Goal: Check status: Check status

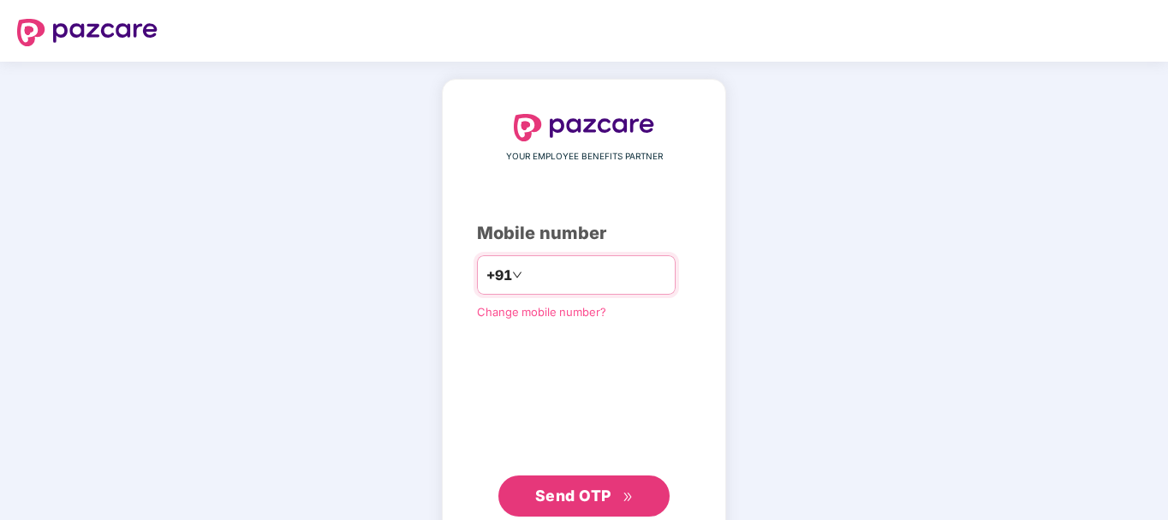
type input "**********"
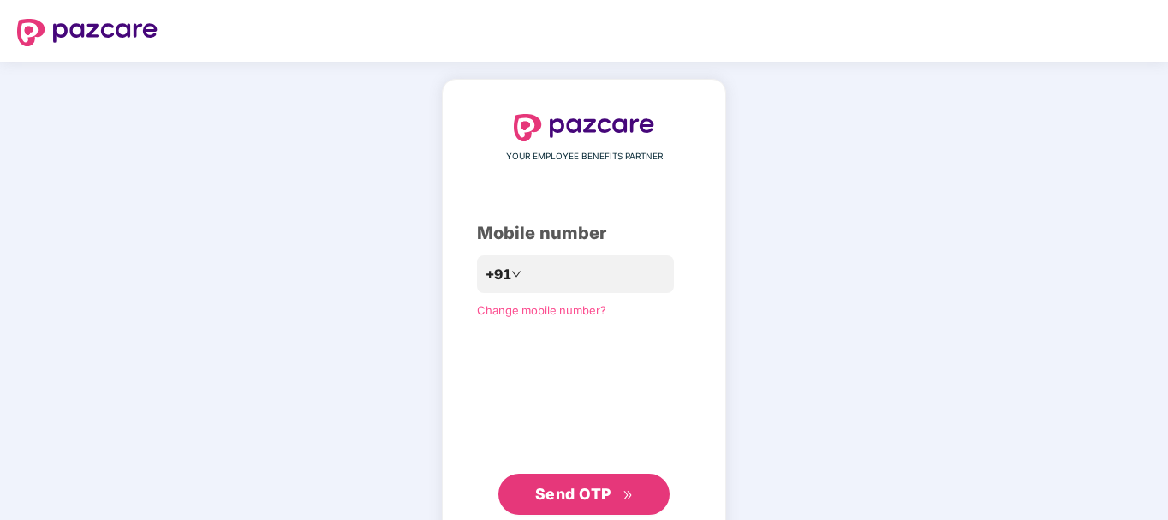
click at [564, 496] on span "Send OTP" at bounding box center [573, 494] width 76 height 18
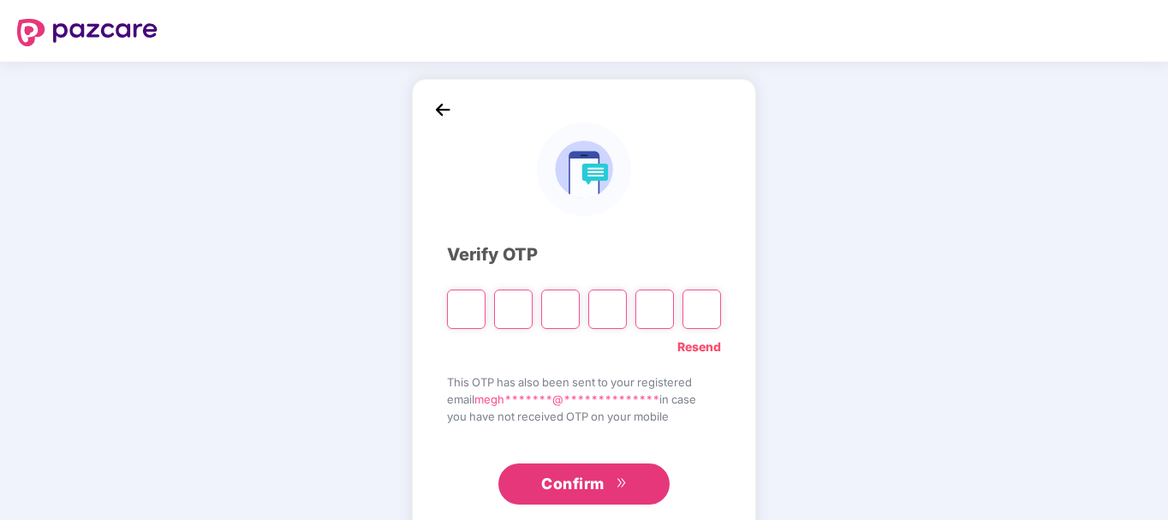
type input "*"
click at [569, 311] on input "*" at bounding box center [560, 308] width 39 height 39
type input "*"
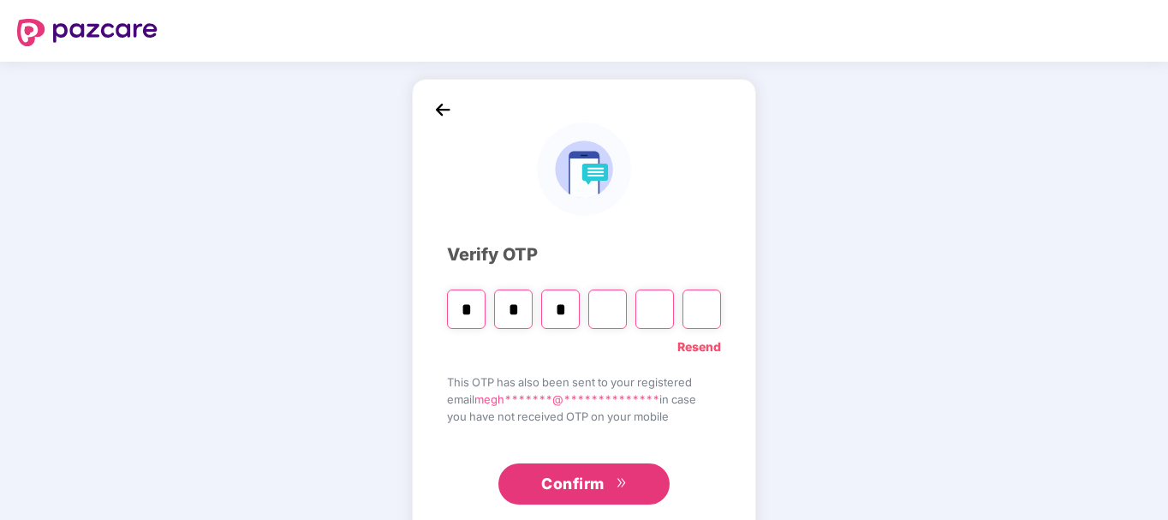
type input "*"
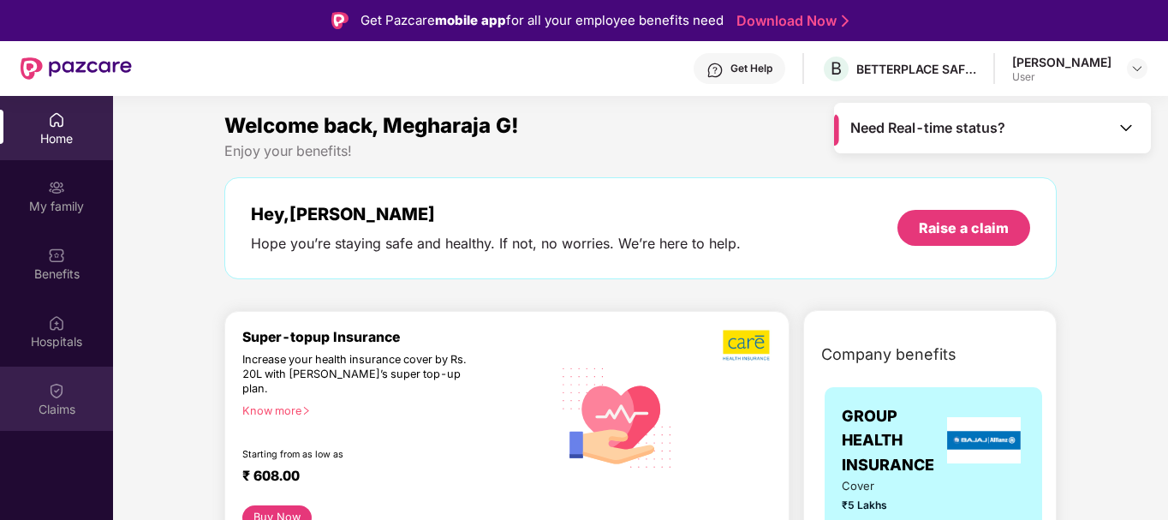
click at [63, 399] on div "Claims" at bounding box center [56, 399] width 113 height 64
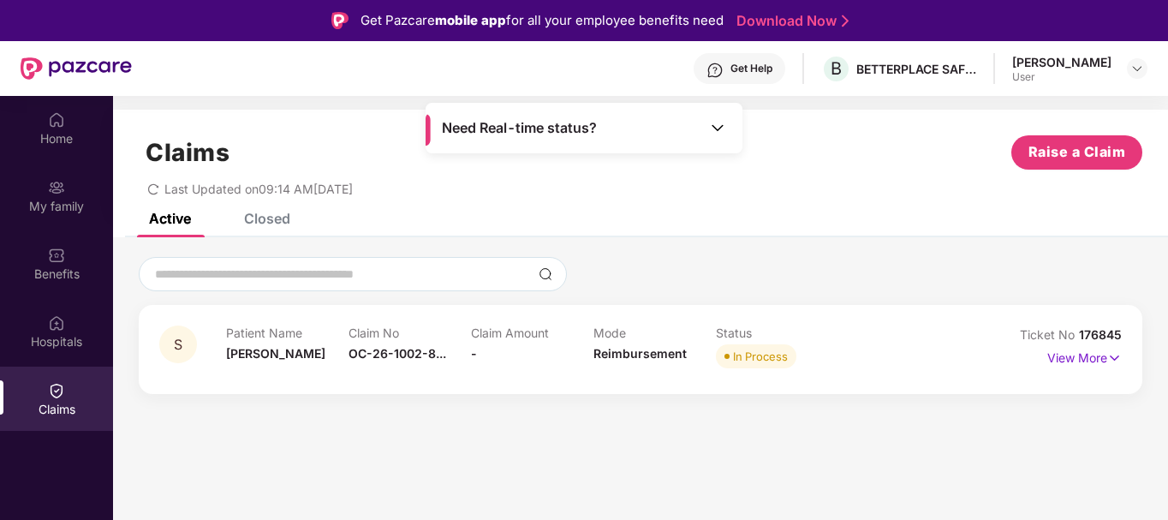
click at [771, 360] on div "In Process" at bounding box center [760, 356] width 55 height 17
click at [1100, 361] on p "View More" at bounding box center [1084, 355] width 75 height 23
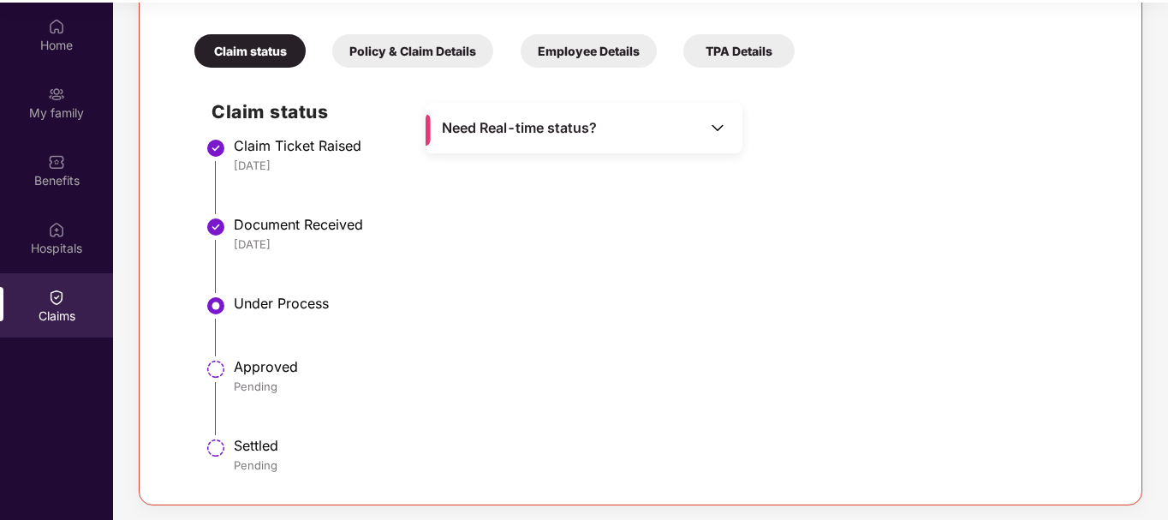
scroll to position [96, 0]
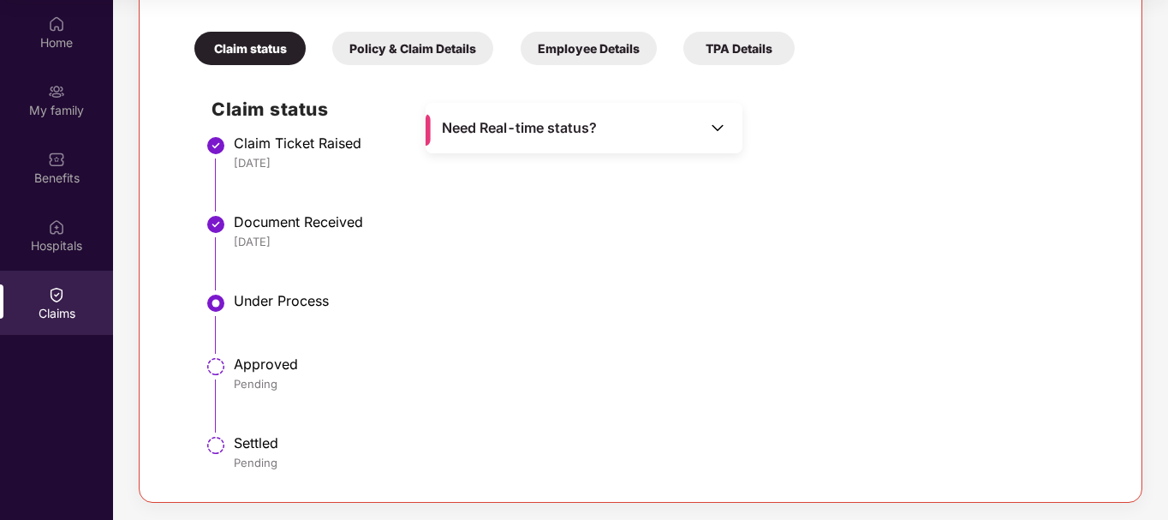
click at [552, 126] on span "Need Real-time status?" at bounding box center [519, 128] width 155 height 18
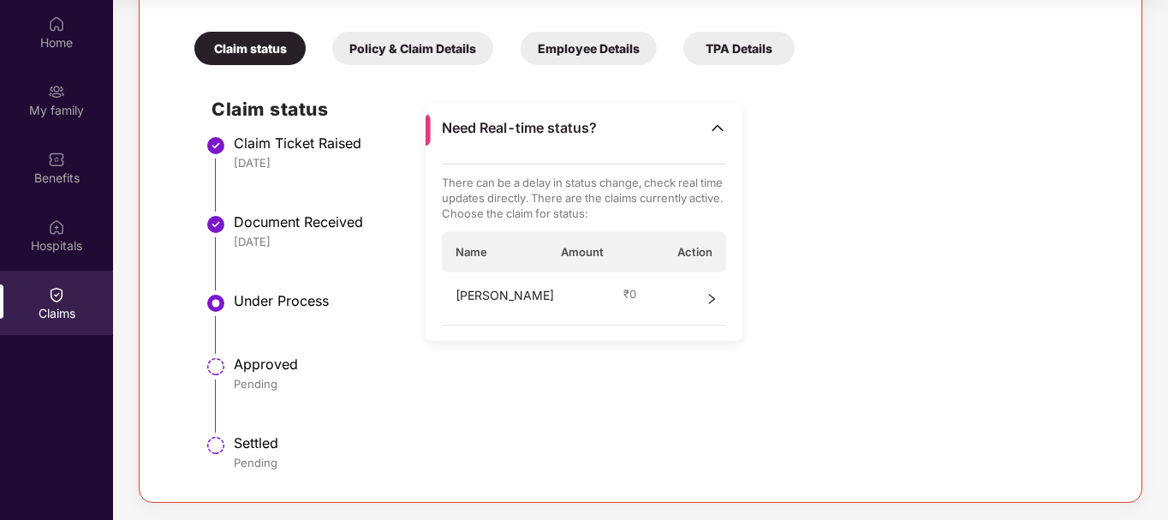
click at [639, 378] on div "Pending" at bounding box center [669, 383] width 870 height 15
click at [587, 385] on div "Pending" at bounding box center [669, 383] width 870 height 15
click at [425, 55] on div "Policy & Claim Details" at bounding box center [412, 48] width 161 height 33
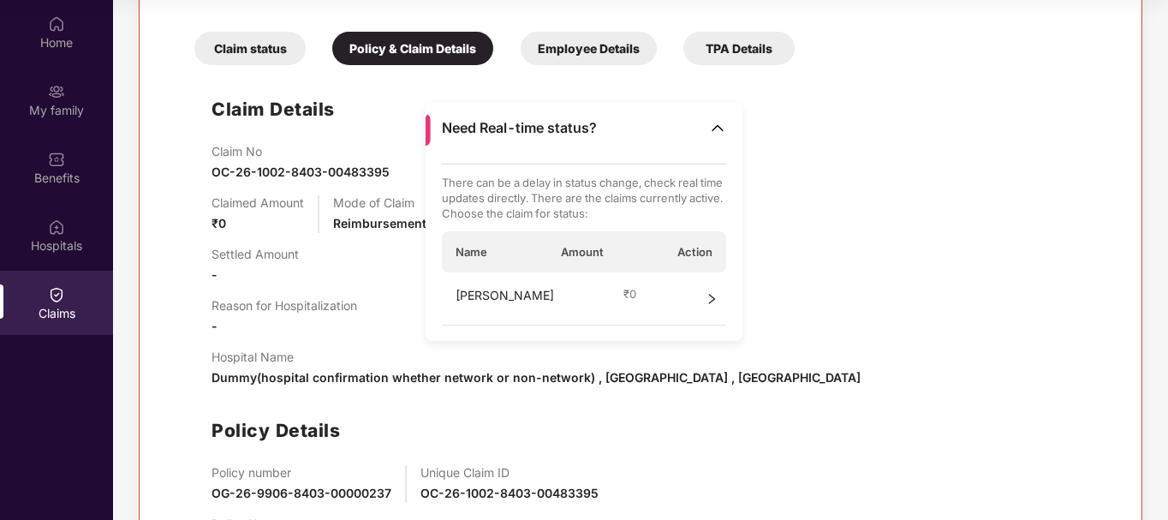
click at [786, 402] on div "Claim No OC-26-1002-8403-00483395 Claimed Amount ₹0 Mode of Claim Reimbursement…" at bounding box center [658, 356] width 892 height 424
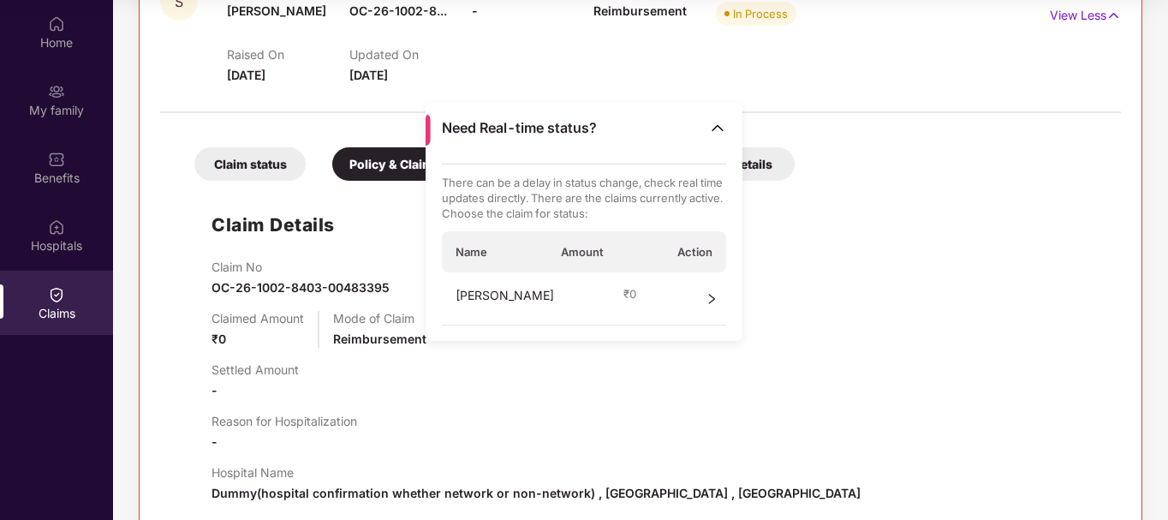
scroll to position [176, 0]
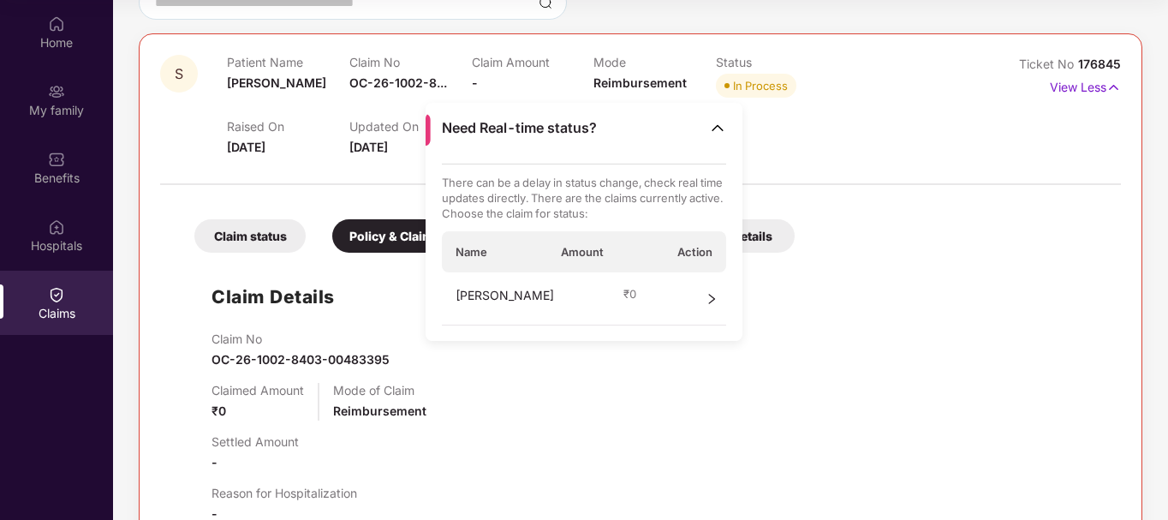
click at [801, 323] on div "Claim Details Claim No OC-26-1002-8403-00483395 Claimed Amount ₹0 Mode of Claim…" at bounding box center [640, 508] width 927 height 494
click at [719, 126] on img at bounding box center [717, 127] width 17 height 17
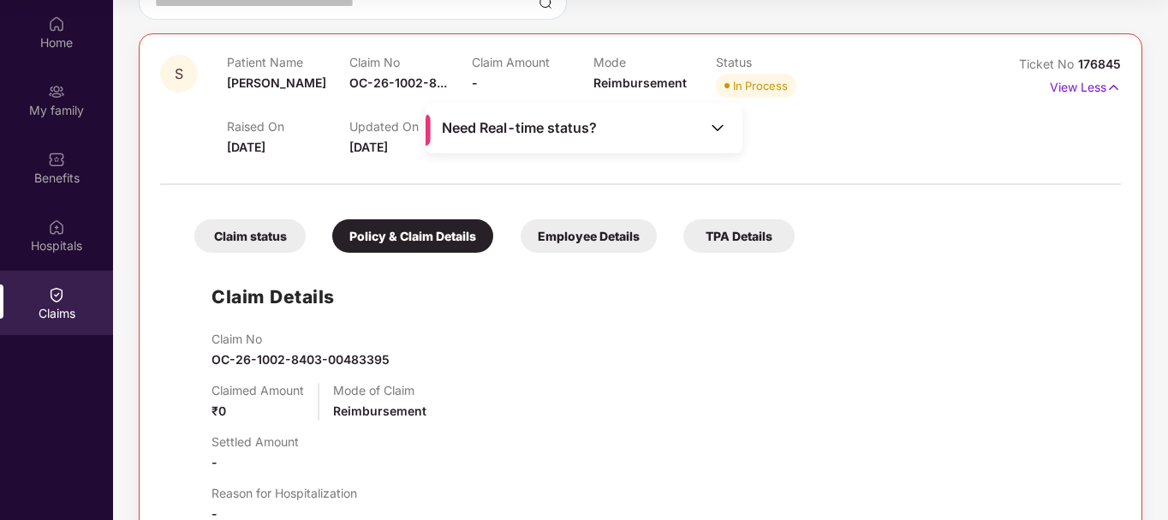
click at [619, 238] on div "Employee Details" at bounding box center [589, 235] width 136 height 33
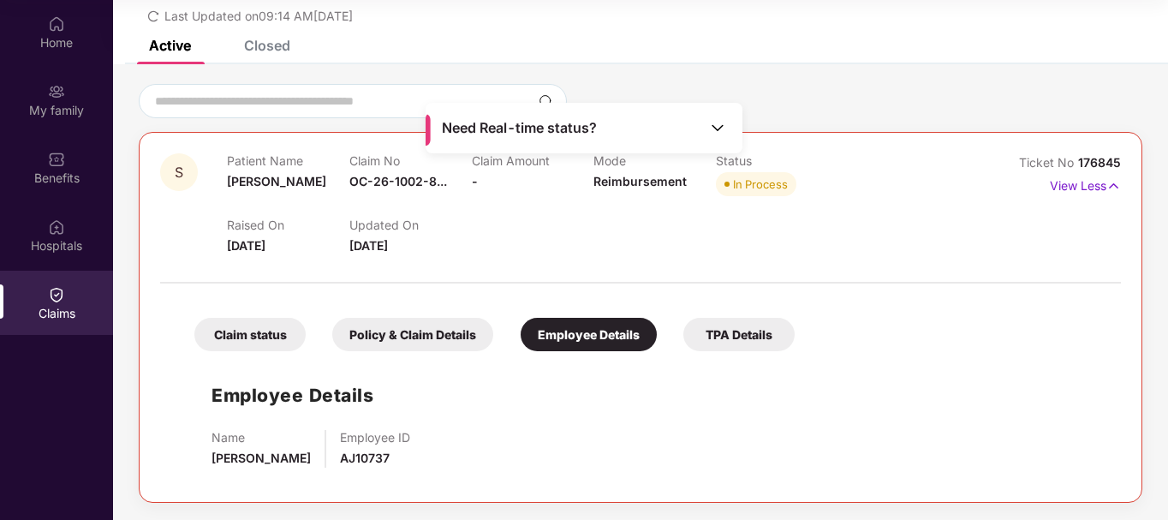
scroll to position [77, 0]
click at [731, 337] on div "TPA Details" at bounding box center [738, 334] width 111 height 33
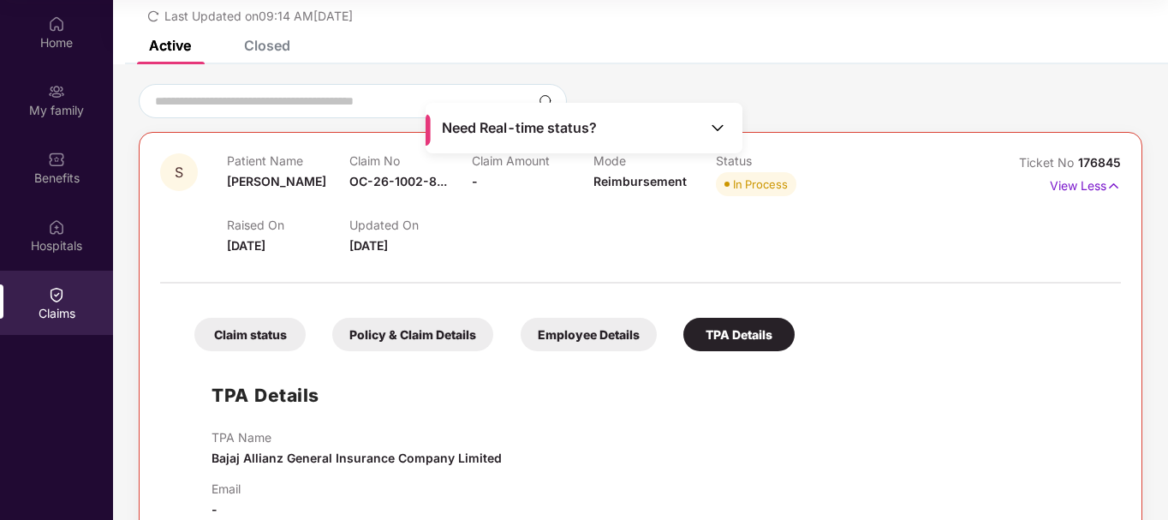
scroll to position [115, 0]
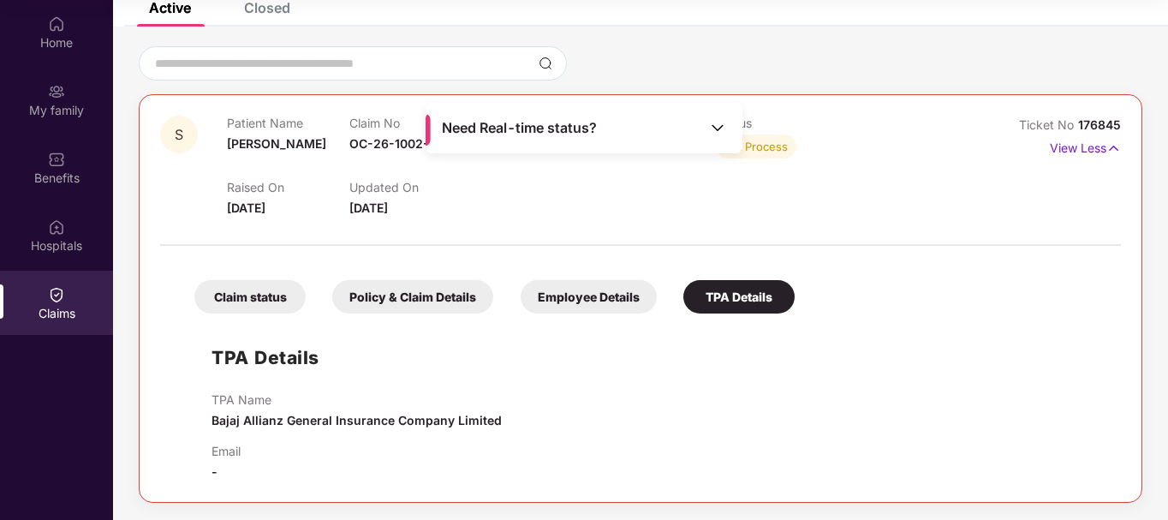
click at [380, 308] on div "Policy & Claim Details" at bounding box center [412, 296] width 161 height 33
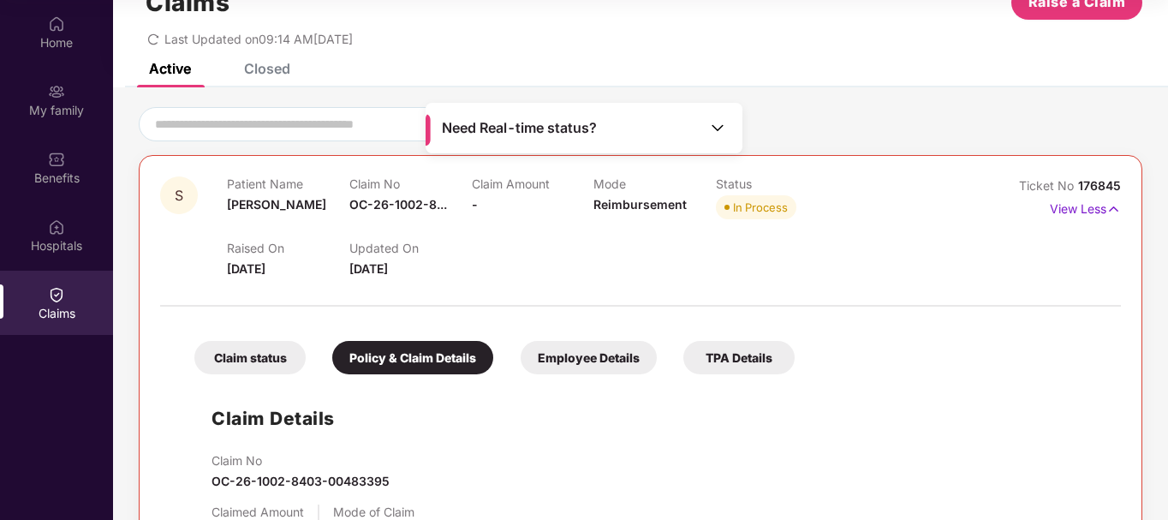
scroll to position [39, 0]
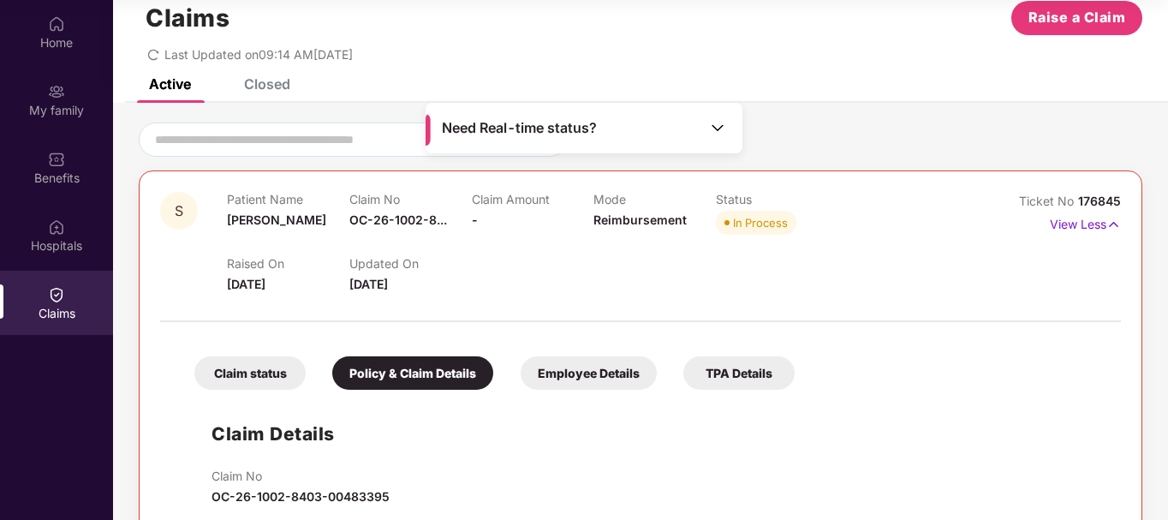
click at [256, 381] on div "Claim status" at bounding box center [249, 372] width 111 height 33
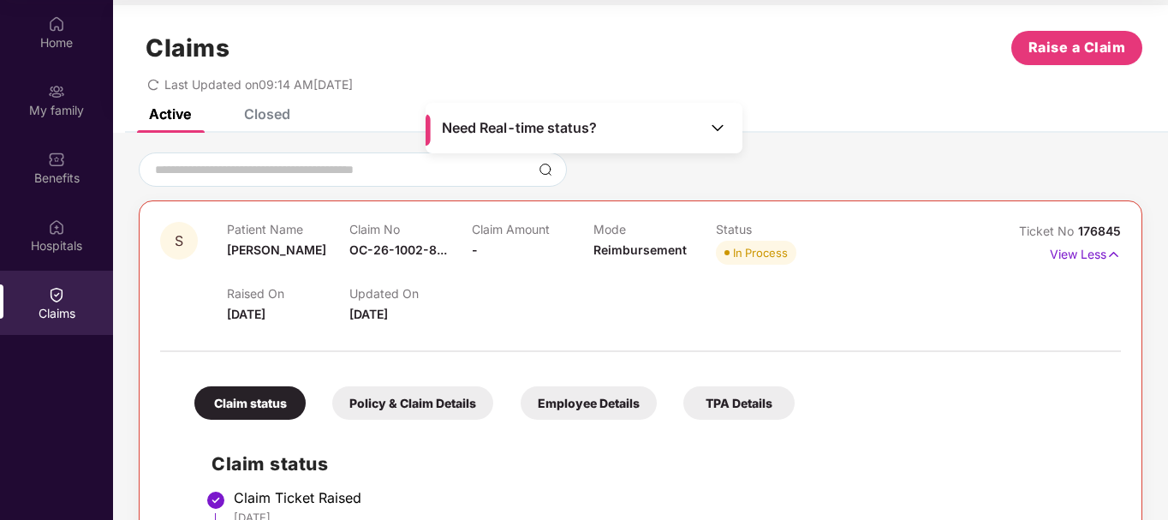
scroll to position [0, 0]
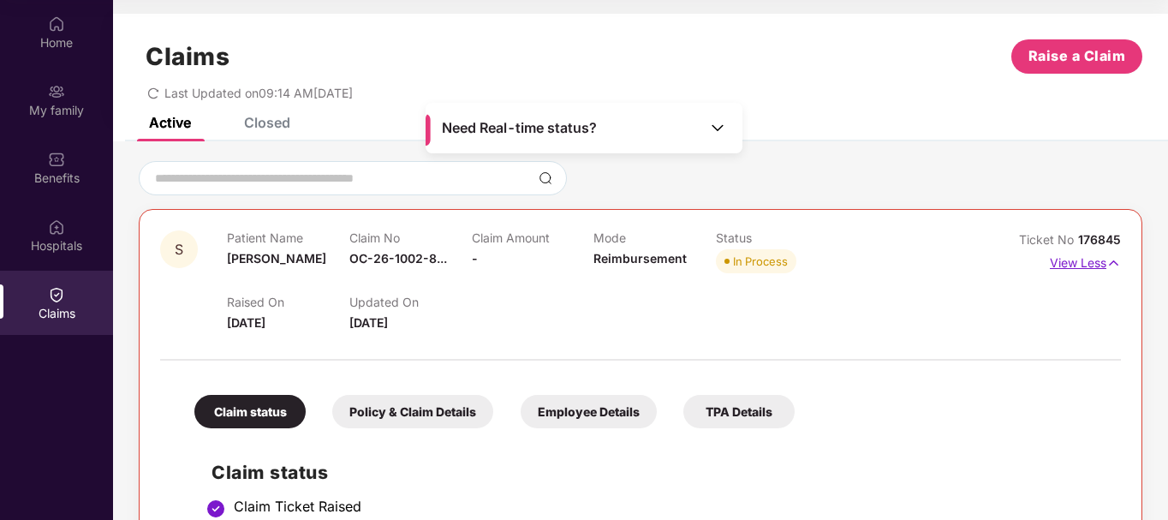
click at [1065, 261] on p "View Less" at bounding box center [1085, 260] width 71 height 23
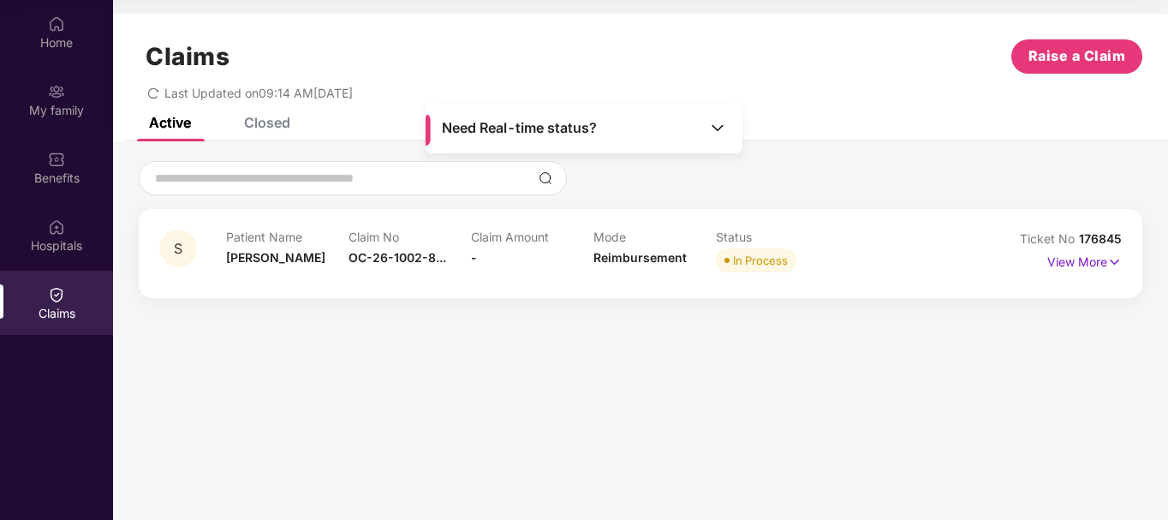
click at [274, 114] on div "Claims Raise a Claim Last Updated on 09:14 AM[DATE]" at bounding box center [640, 66] width 1055 height 104
click at [271, 125] on div "Closed" at bounding box center [267, 122] width 46 height 17
